Goal: Transaction & Acquisition: Download file/media

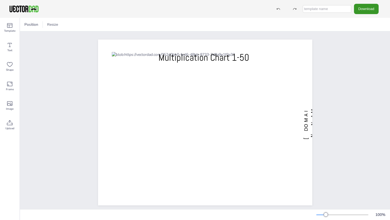
click at [362, 13] on button "Download" at bounding box center [366, 9] width 25 height 10
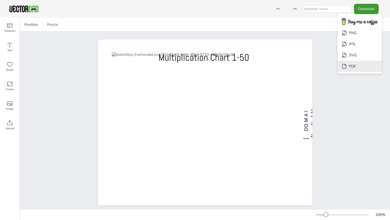
click at [360, 64] on li "PDF" at bounding box center [360, 66] width 44 height 11
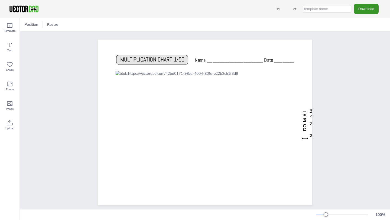
click at [367, 10] on button "Download" at bounding box center [366, 9] width 25 height 10
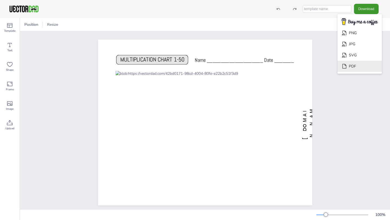
click at [360, 67] on li "PDF" at bounding box center [360, 66] width 44 height 11
